Goal: Check status

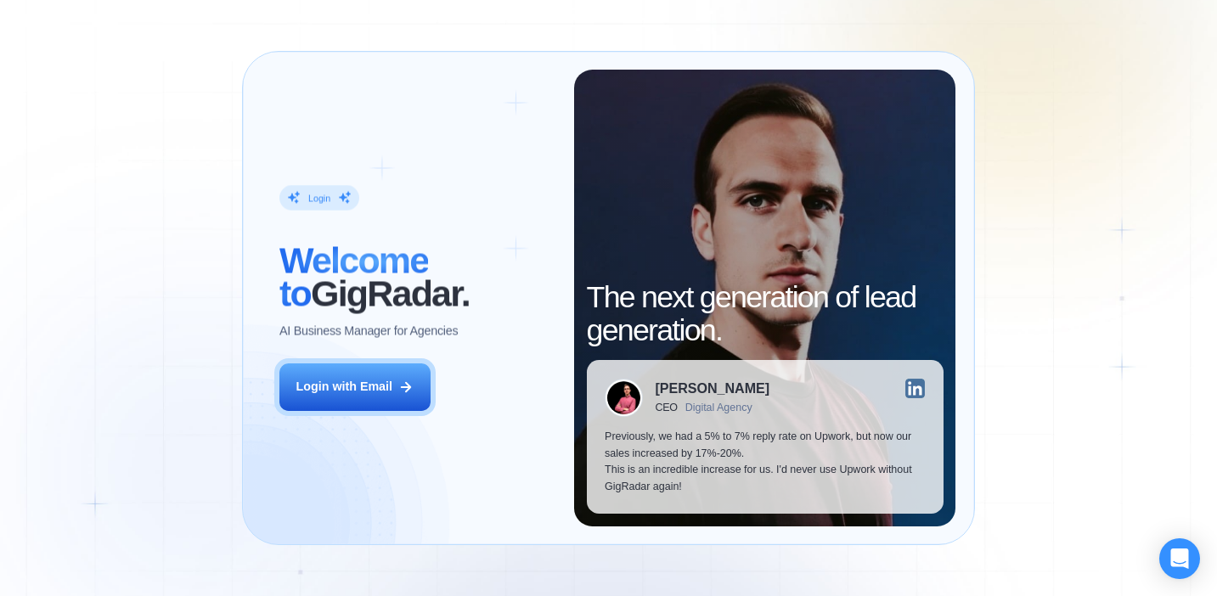
click at [371, 419] on div "Login ‍ Welcome to GigRadar. AI Business Manager for Agencies Login with Email" at bounding box center [418, 298] width 313 height 456
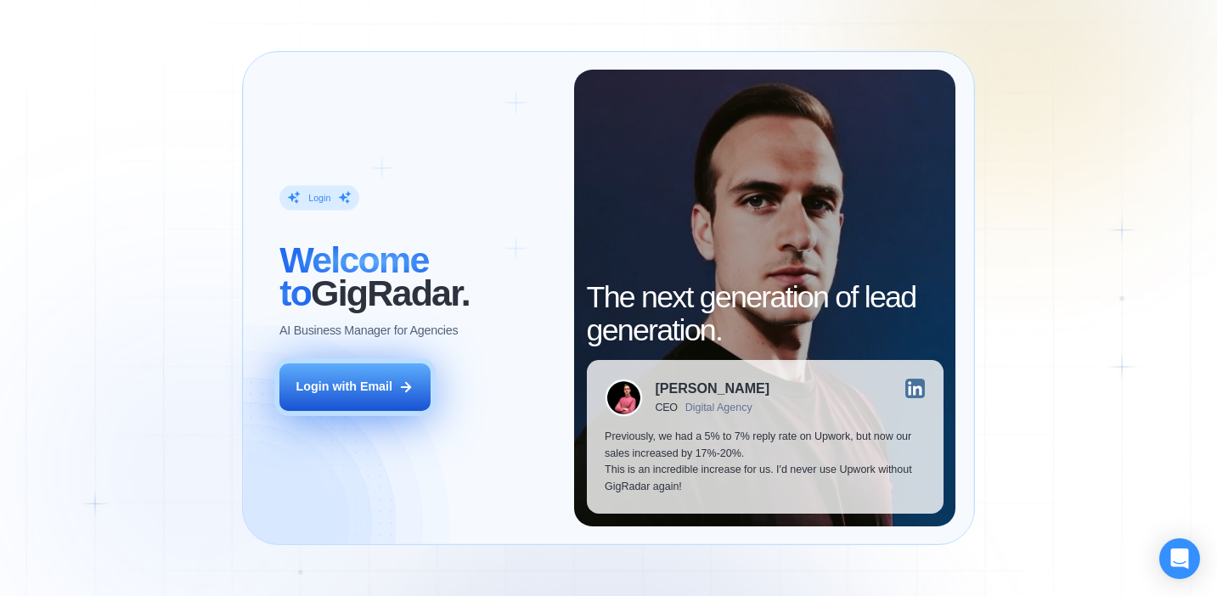
click at [386, 397] on button "Login with Email" at bounding box center [354, 388] width 150 height 48
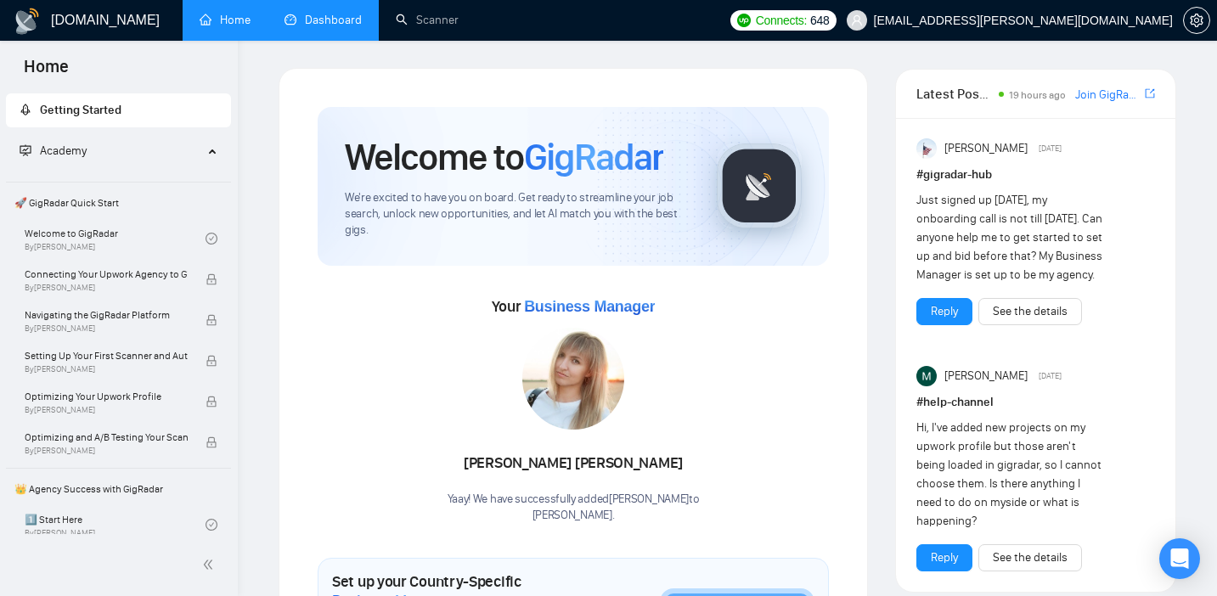
click at [319, 13] on link "Dashboard" at bounding box center [323, 20] width 77 height 14
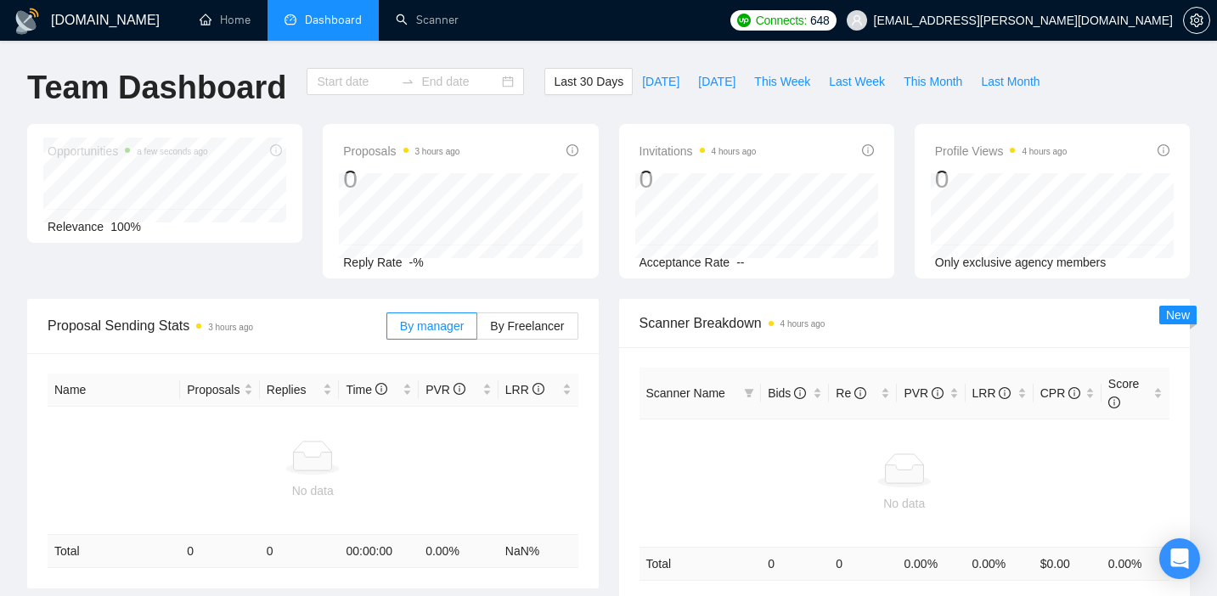
type input "[DATE]"
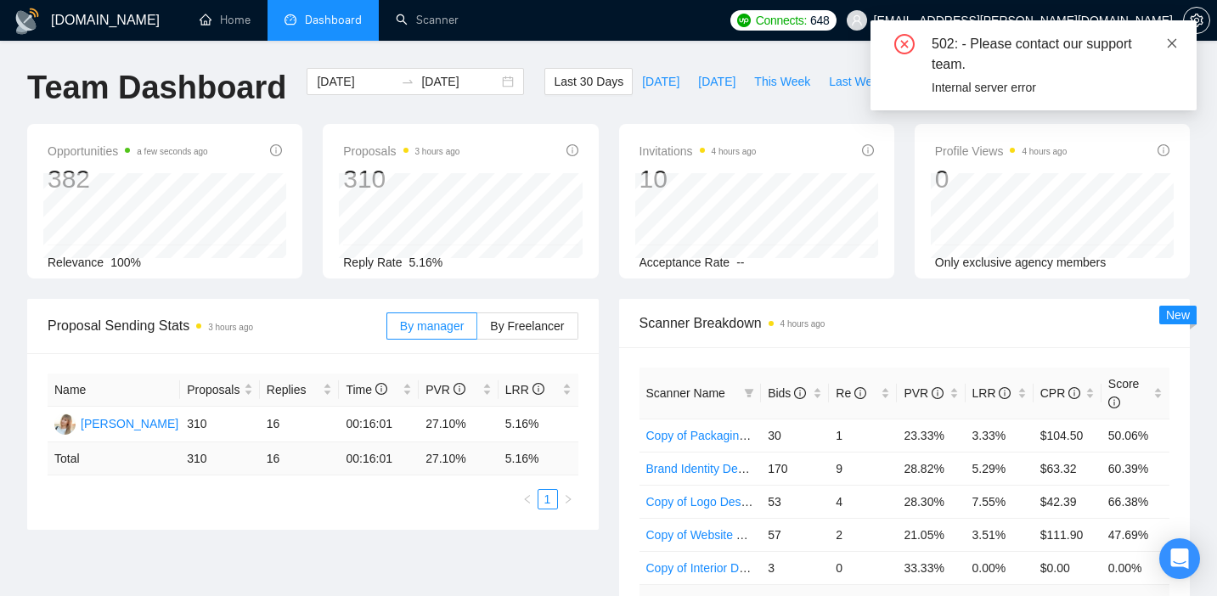
click at [1176, 43] on icon "close" at bounding box center [1172, 43] width 12 height 12
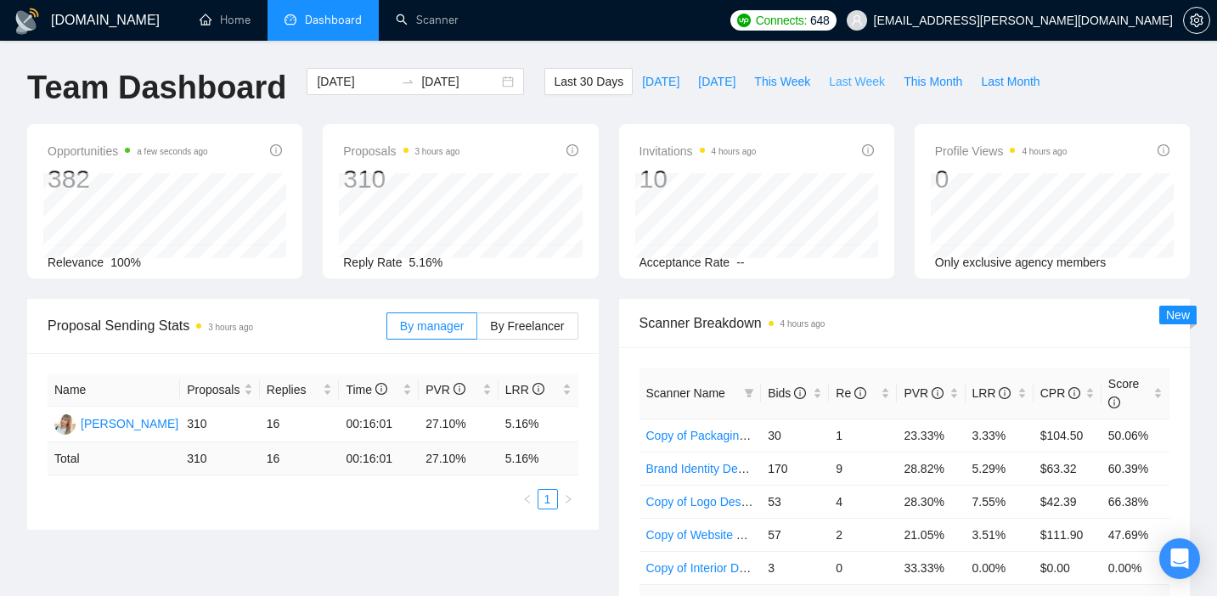
click at [838, 82] on span "Last Week" at bounding box center [857, 81] width 56 height 19
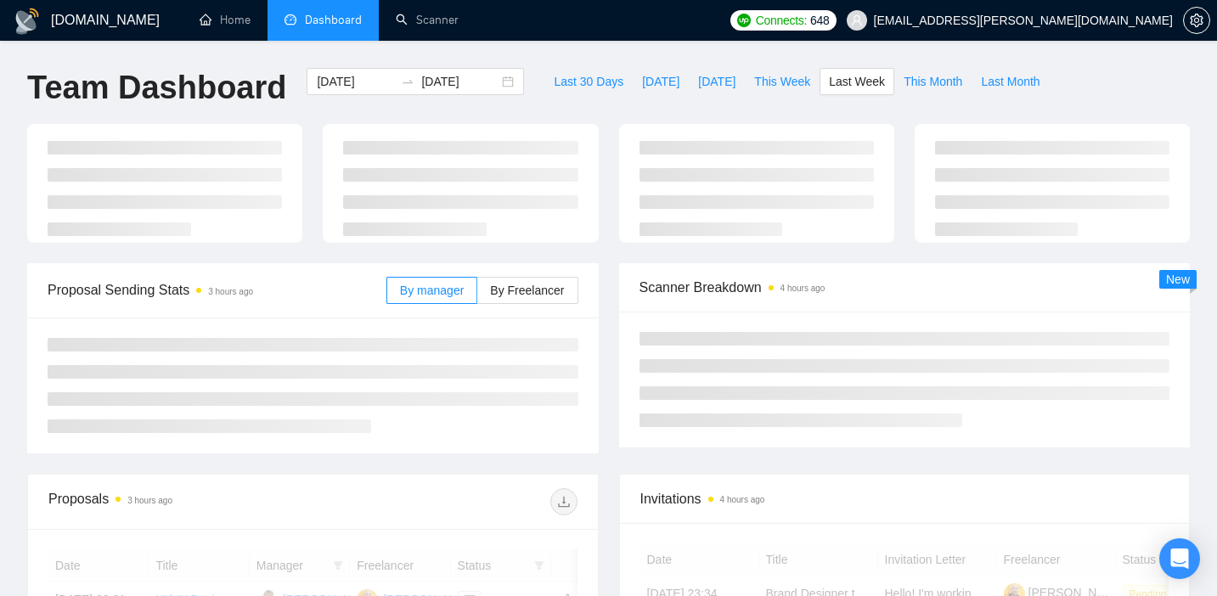
type input "[DATE]"
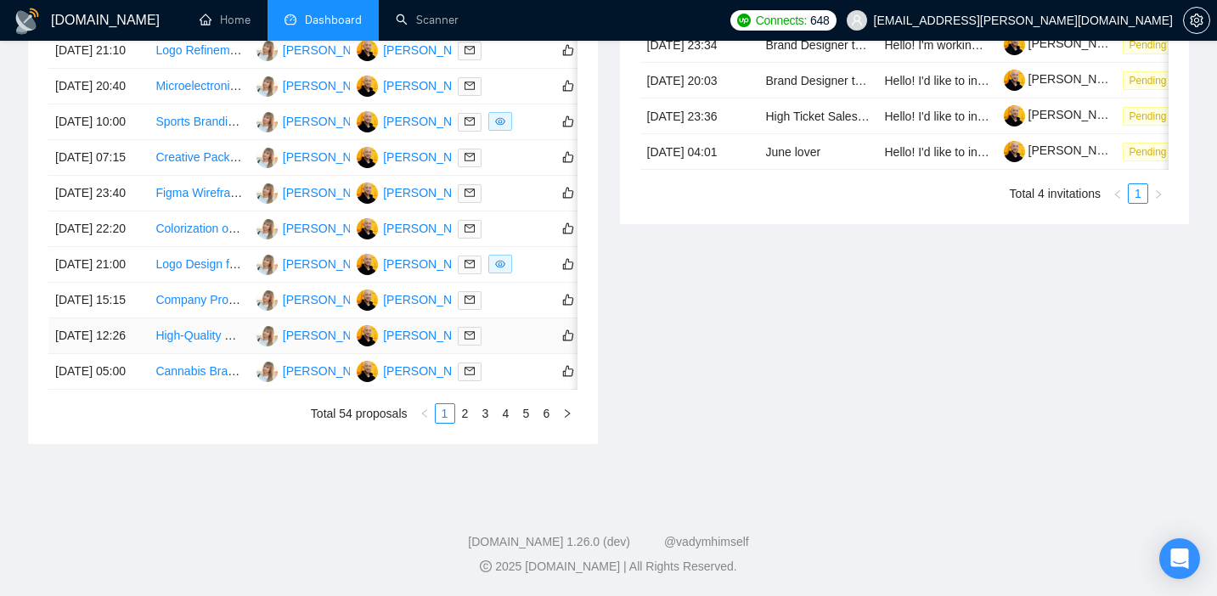
scroll to position [762, 0]
click at [469, 423] on link "2" at bounding box center [465, 413] width 19 height 19
click at [486, 423] on link "3" at bounding box center [486, 413] width 19 height 19
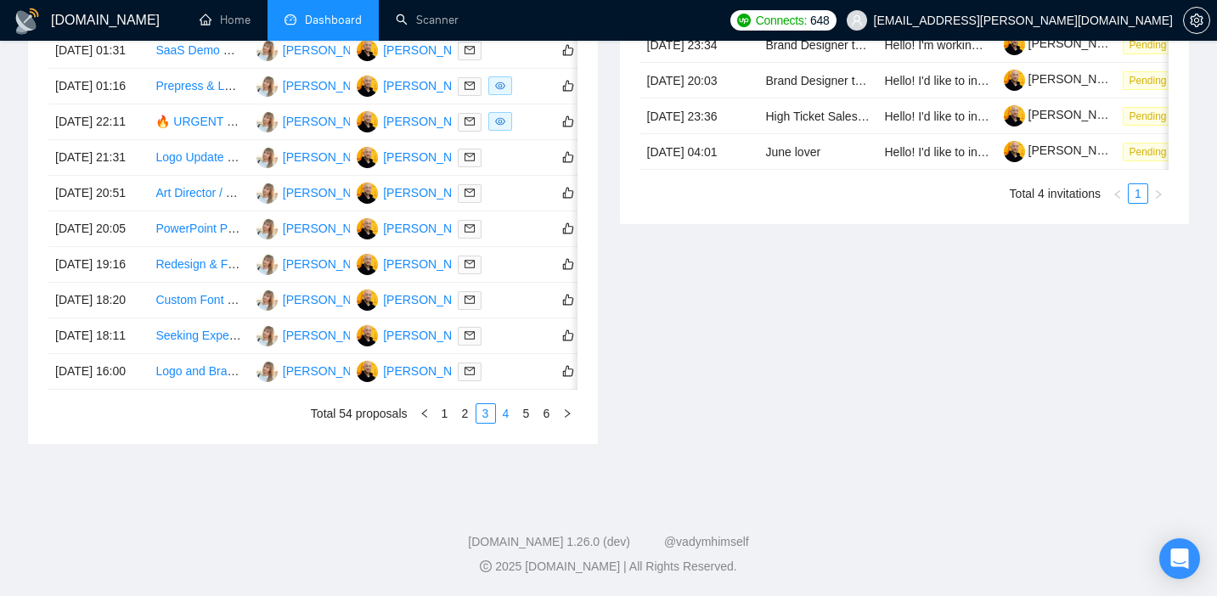
click at [515, 424] on li "4" at bounding box center [506, 413] width 20 height 20
click at [522, 416] on link "5" at bounding box center [526, 413] width 19 height 19
click at [546, 423] on link "6" at bounding box center [547, 413] width 19 height 19
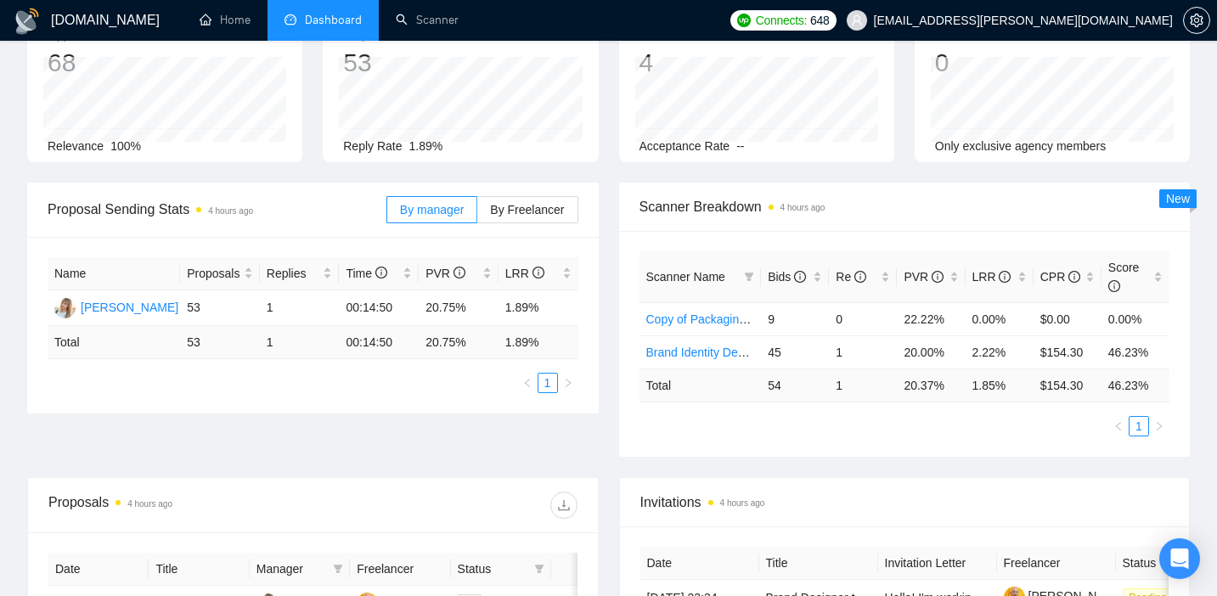
scroll to position [0, 0]
